Goal: Browse casually: Explore the website without a specific task or goal

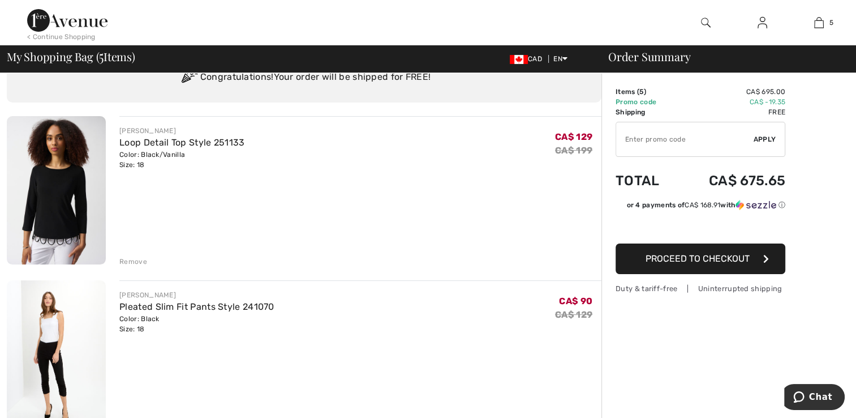
scroll to position [31, 0]
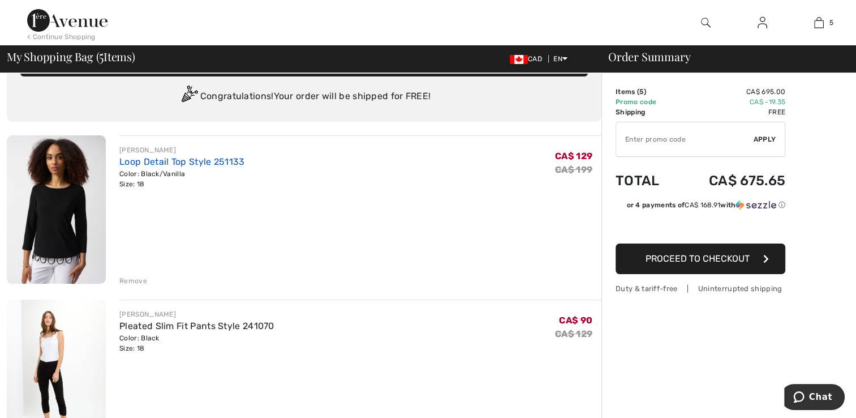
click at [142, 162] on link "Loop Detail Top Style 251133" at bounding box center [181, 161] width 125 height 11
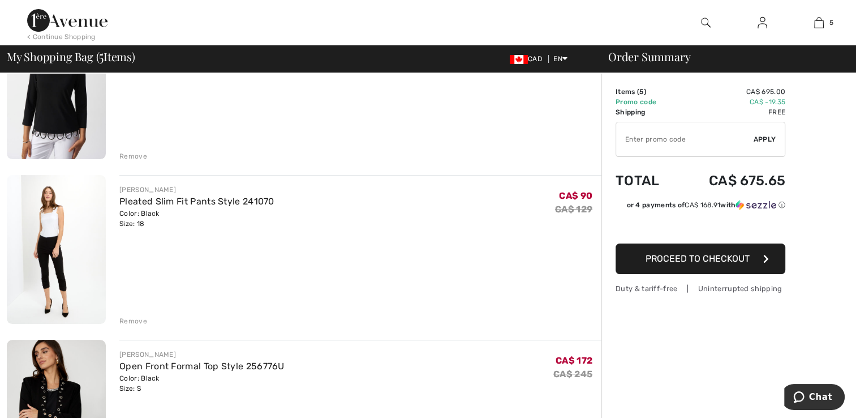
scroll to position [202, 0]
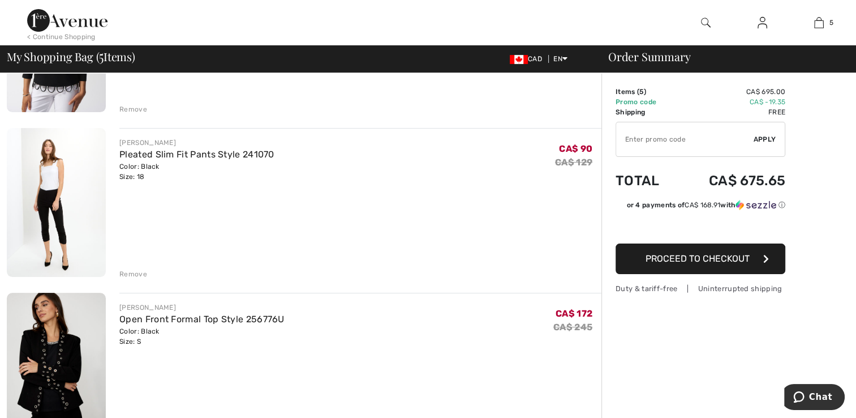
click at [139, 154] on link "Pleated Slim Fit Pants Style 241070" at bounding box center [196, 154] width 155 height 11
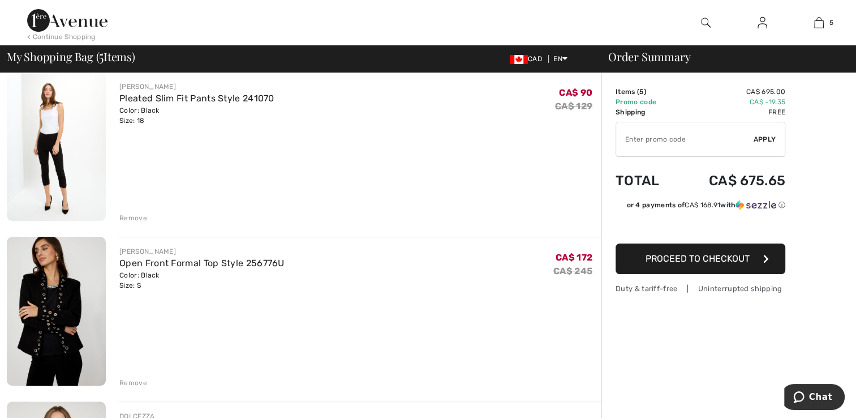
scroll to position [347, 0]
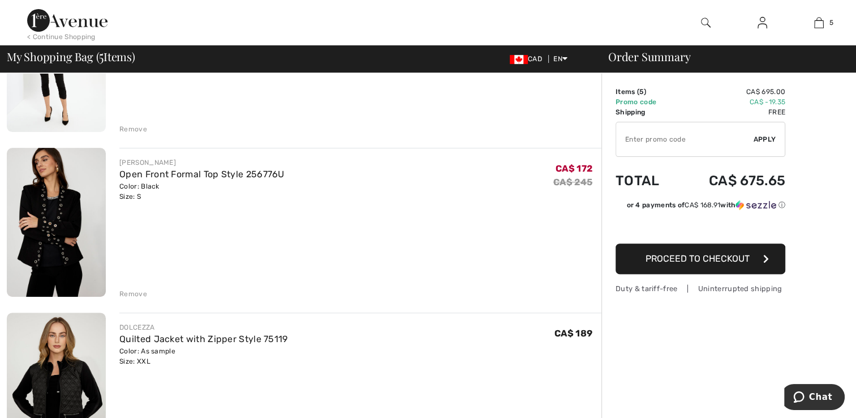
click at [121, 177] on link "Open Front Formal Top Style 256776U" at bounding box center [201, 174] width 165 height 11
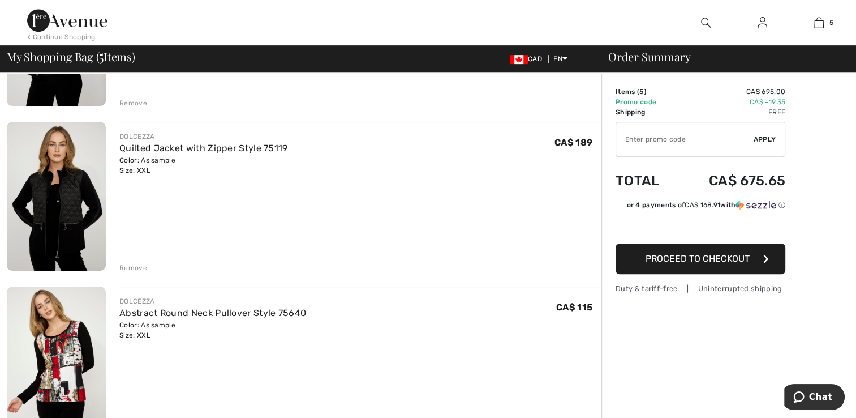
scroll to position [535, 0]
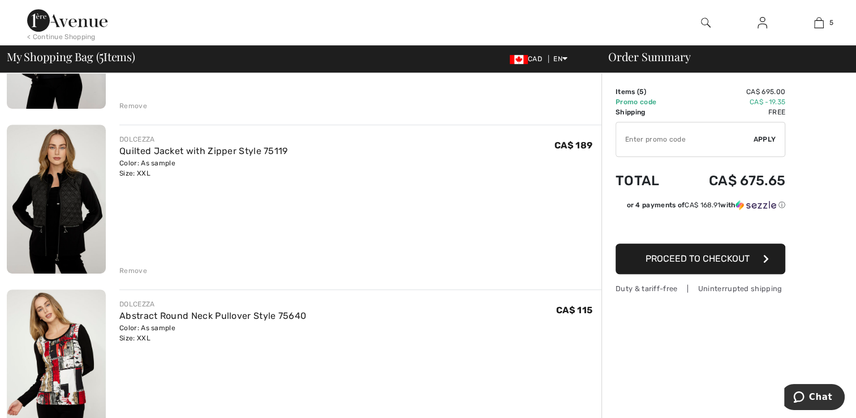
click at [131, 151] on link "Quilted Jacket with Zipper Style 75119" at bounding box center [203, 150] width 168 height 11
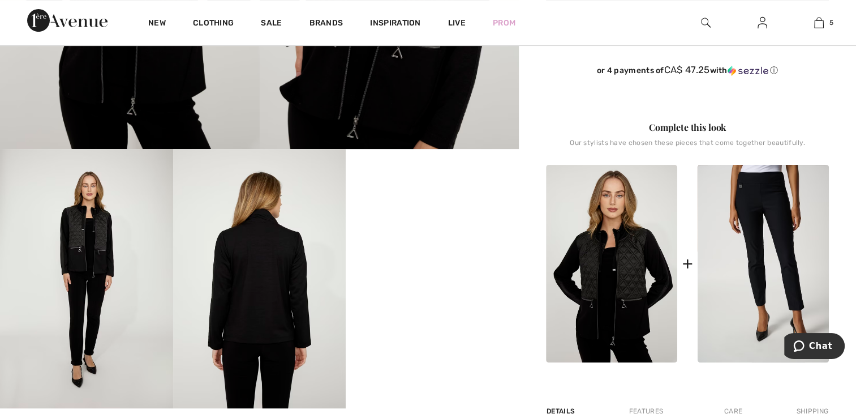
scroll to position [369, 0]
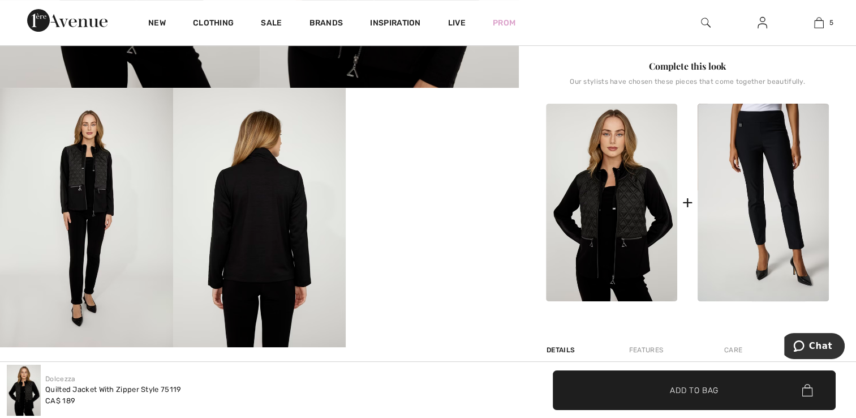
click at [453, 174] on video "Your browser does not support the video tag." at bounding box center [432, 131] width 173 height 87
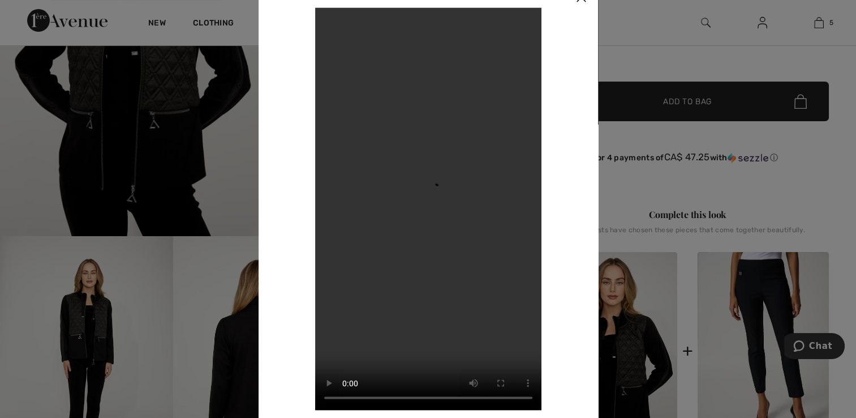
scroll to position [220, 0]
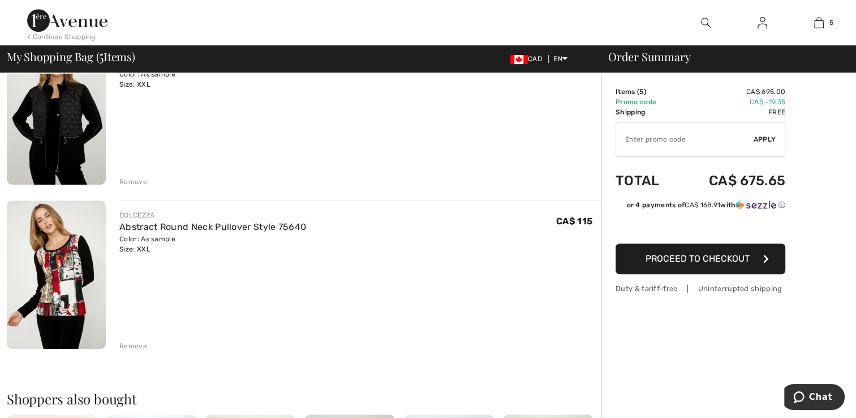
scroll to position [640, 0]
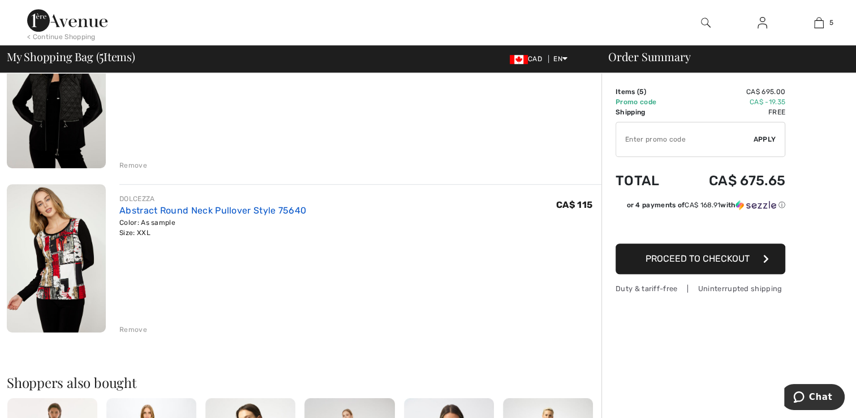
click at [127, 211] on link "Abstract Round Neck Pullover Style 75640" at bounding box center [212, 210] width 187 height 11
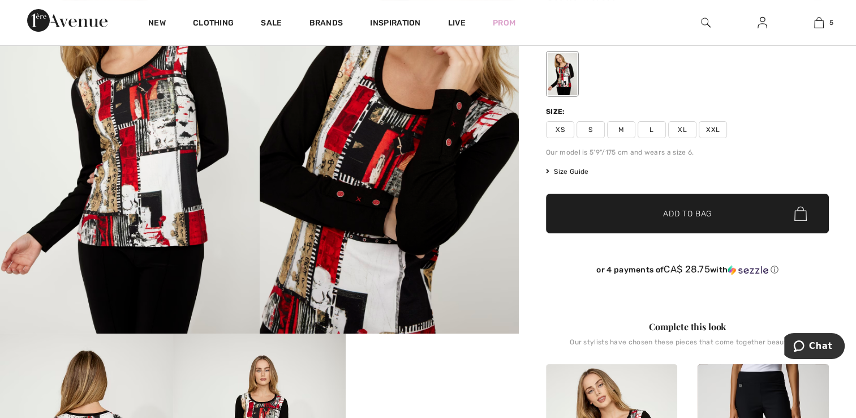
scroll to position [121, 0]
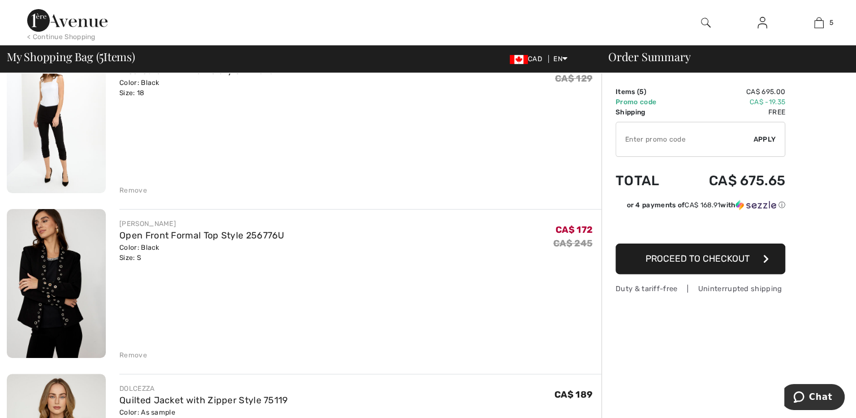
scroll to position [251, 0]
